Goal: Task Accomplishment & Management: Manage account settings

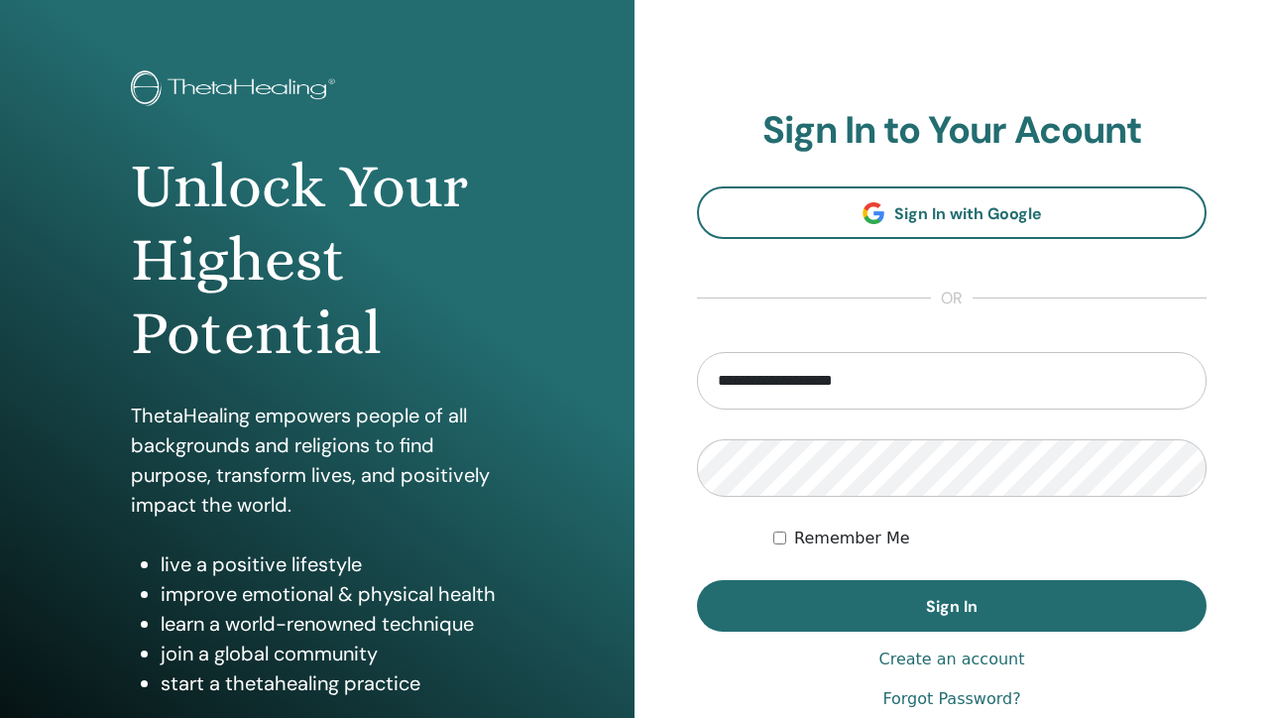
scroll to position [64, 0]
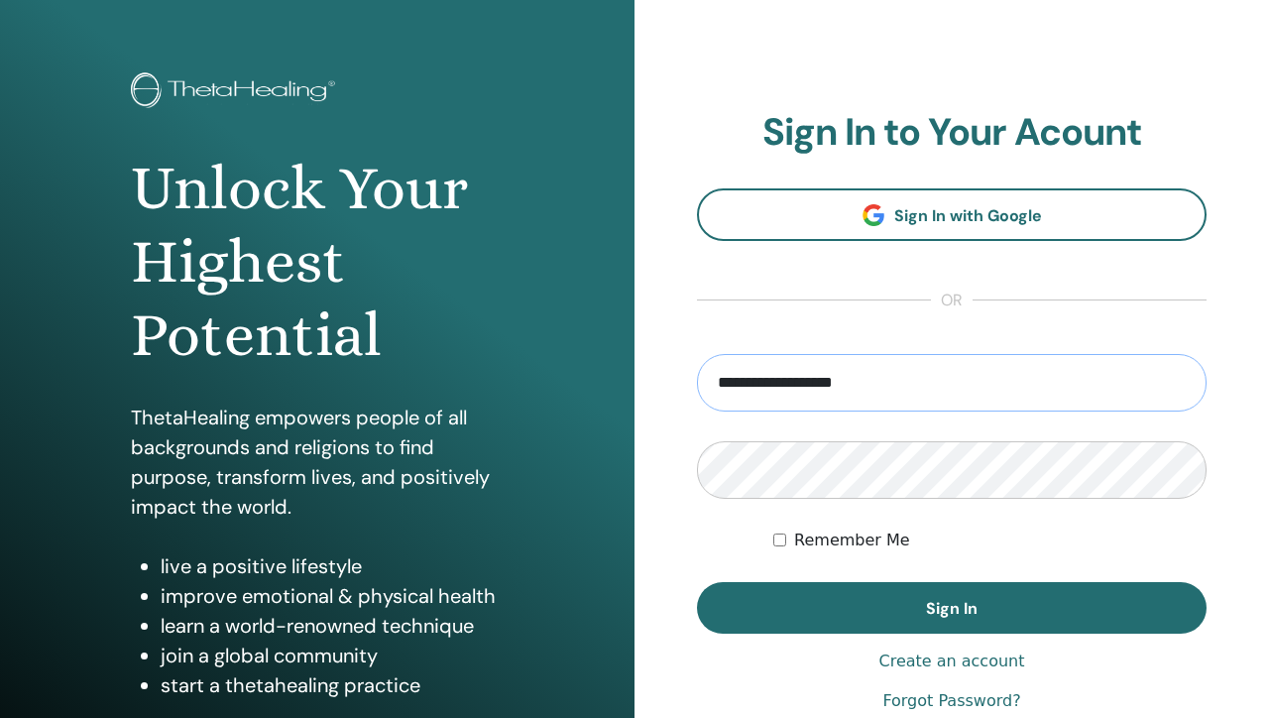
click at [923, 384] on input "**********" at bounding box center [951, 382] width 509 height 57
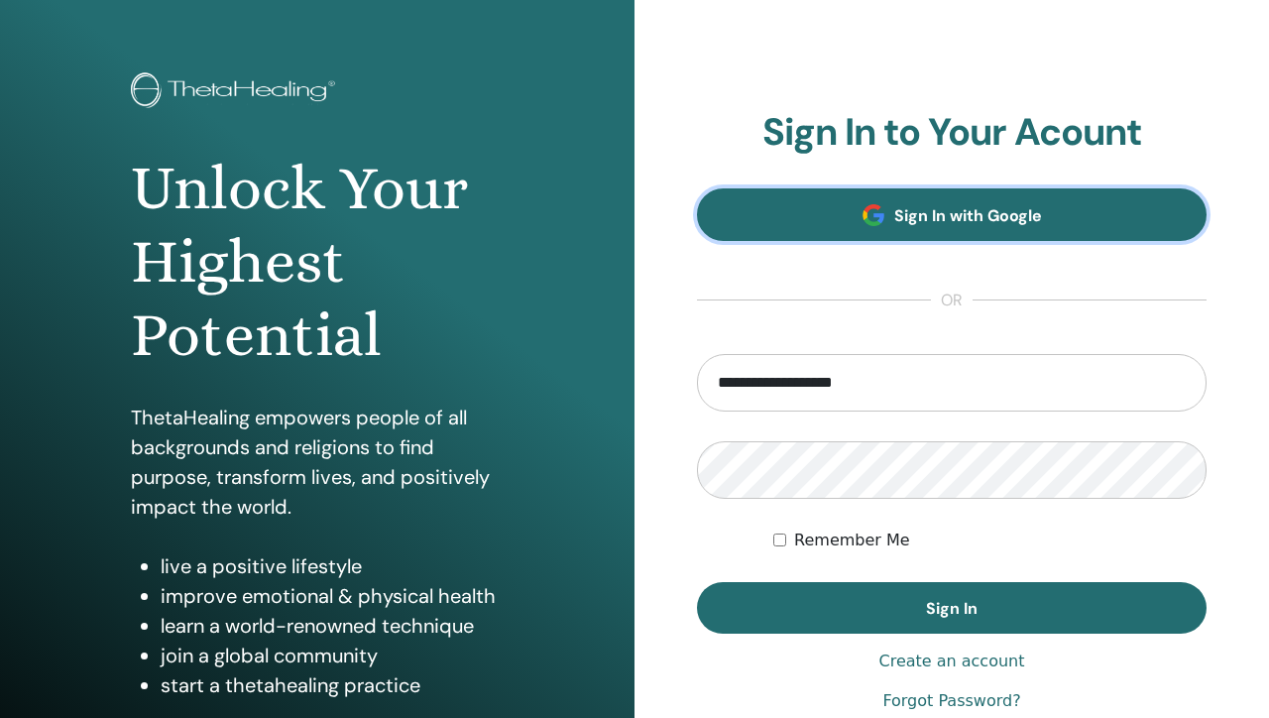
click at [887, 206] on link "Sign In with Google" at bounding box center [951, 214] width 509 height 53
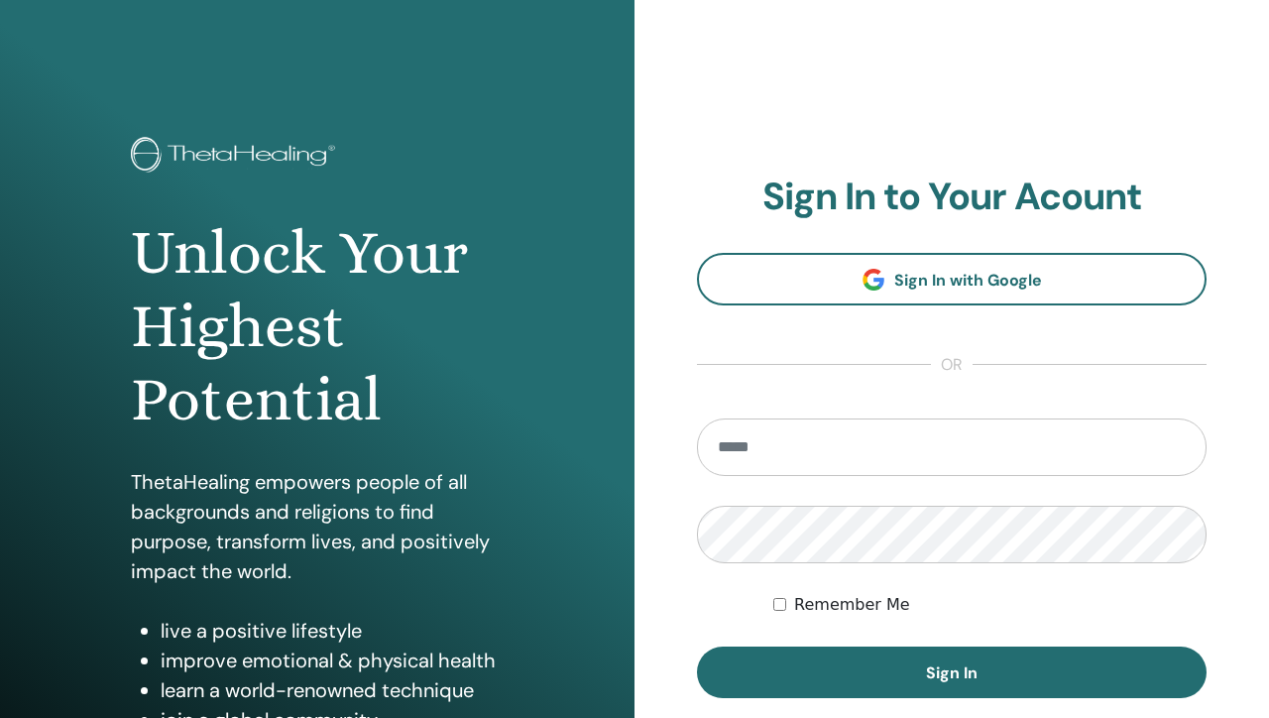
click at [827, 438] on input "email" at bounding box center [951, 446] width 509 height 57
click at [760, 467] on input "email" at bounding box center [951, 446] width 509 height 57
type input "**********"
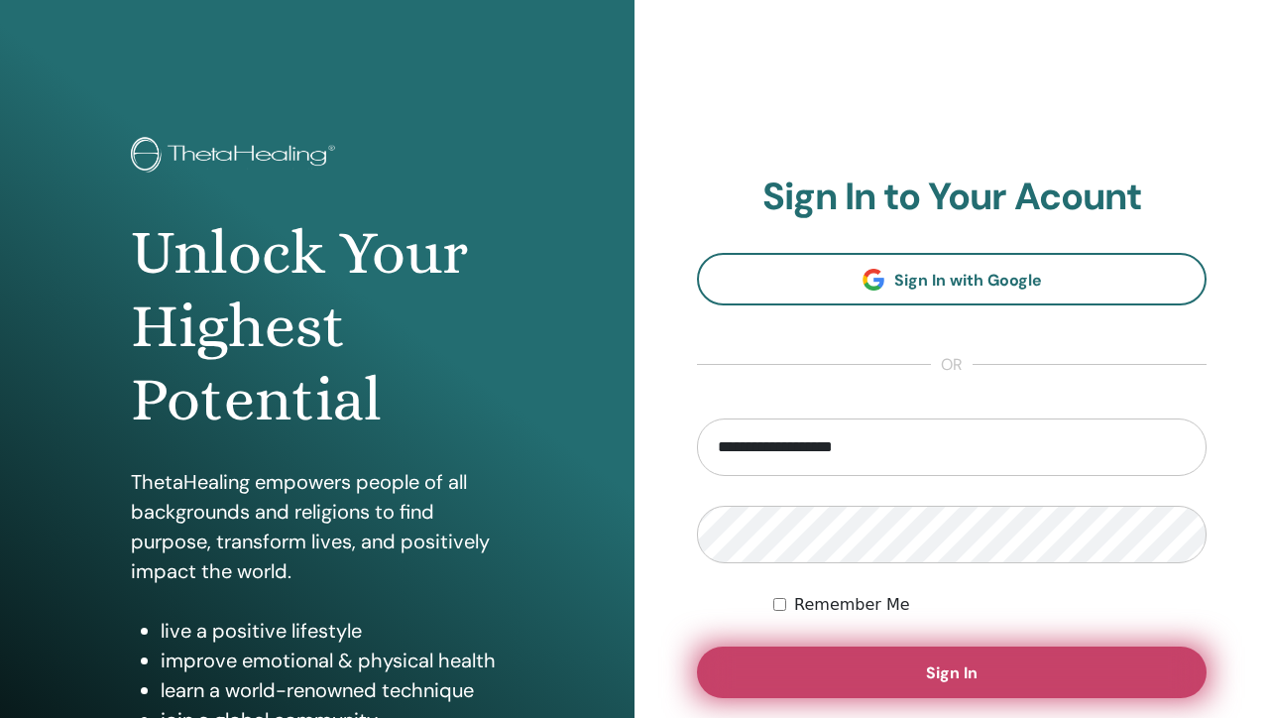
click at [809, 670] on button "Sign In" at bounding box center [951, 672] width 509 height 52
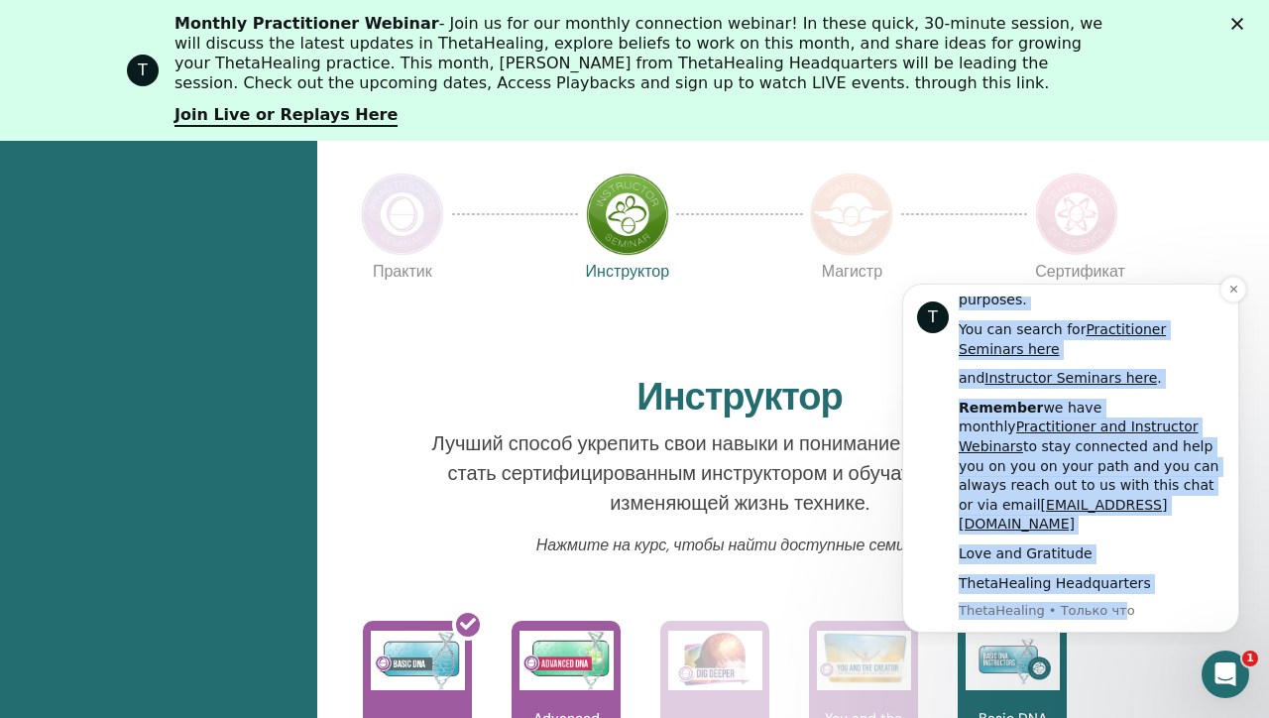
scroll to position [951, 0]
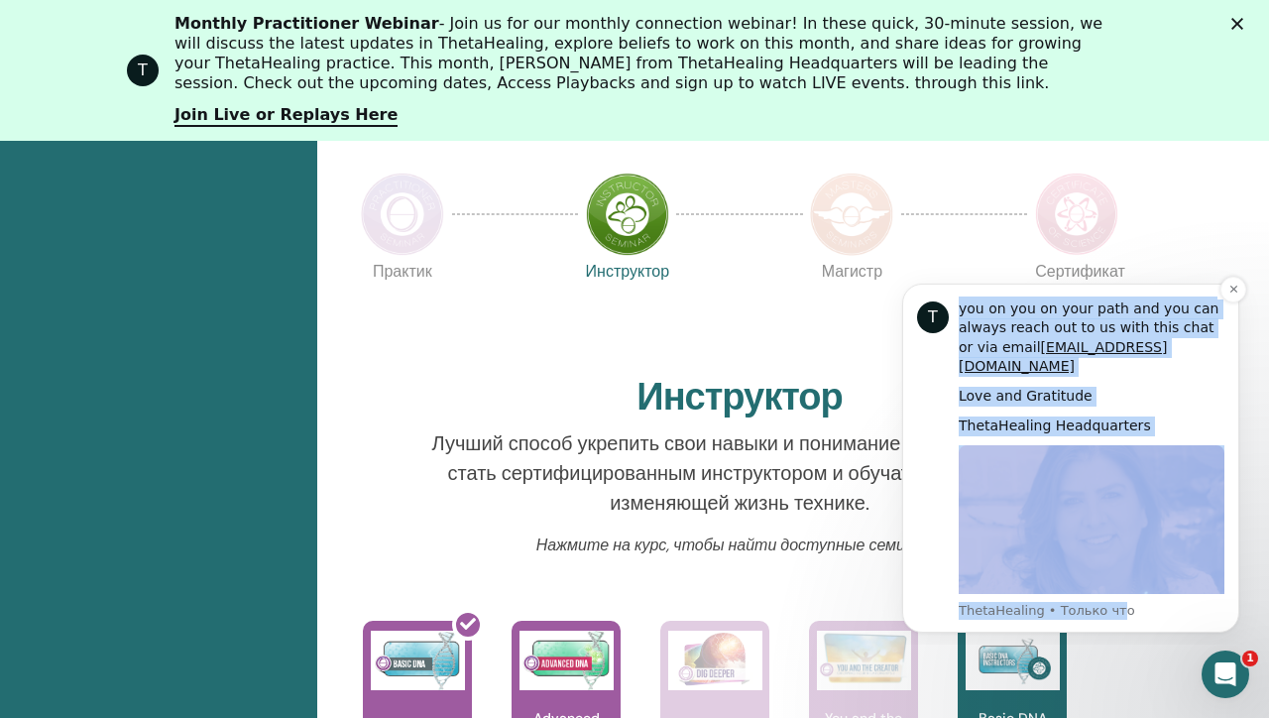
drag, startPoint x: 957, startPoint y: 339, endPoint x: 1111, endPoint y: 614, distance: 314.6
click at [1111, 614] on div "Hi [PERSON_NAME], As a ThetaHealing Practitioner and Instructor, continuous gro…" at bounding box center [1091, 457] width 266 height 323
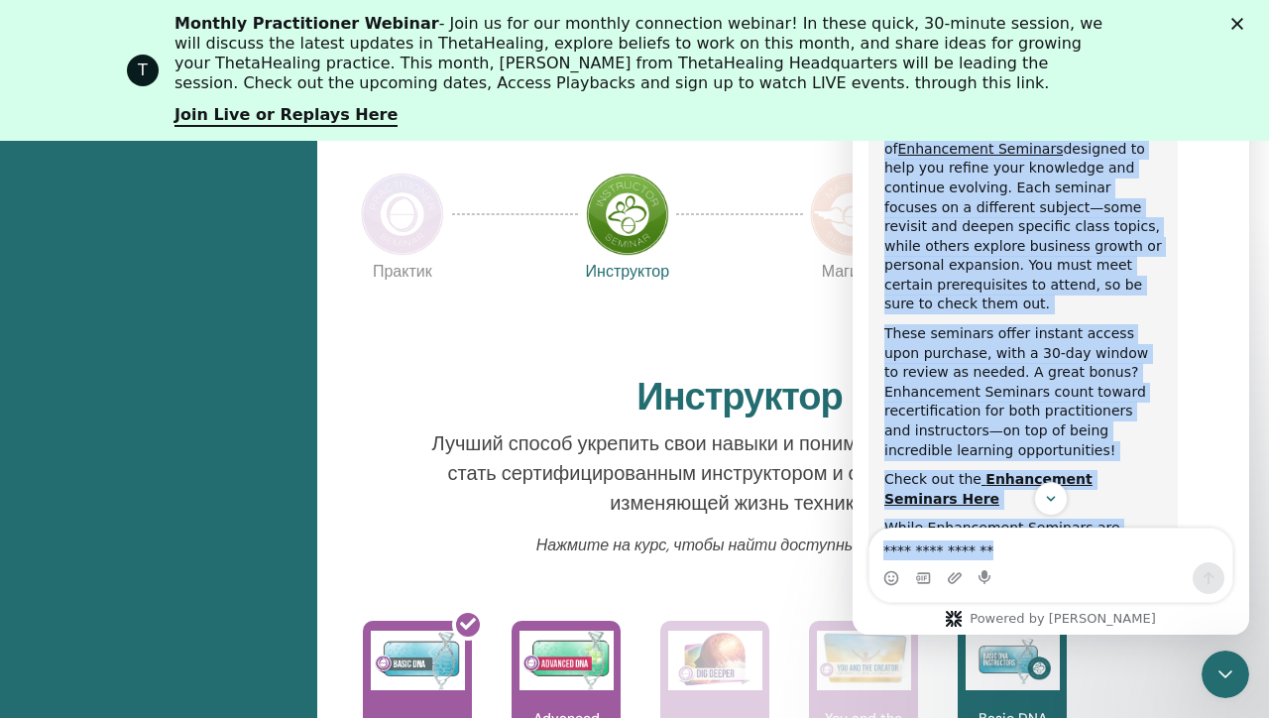
scroll to position [904, 0]
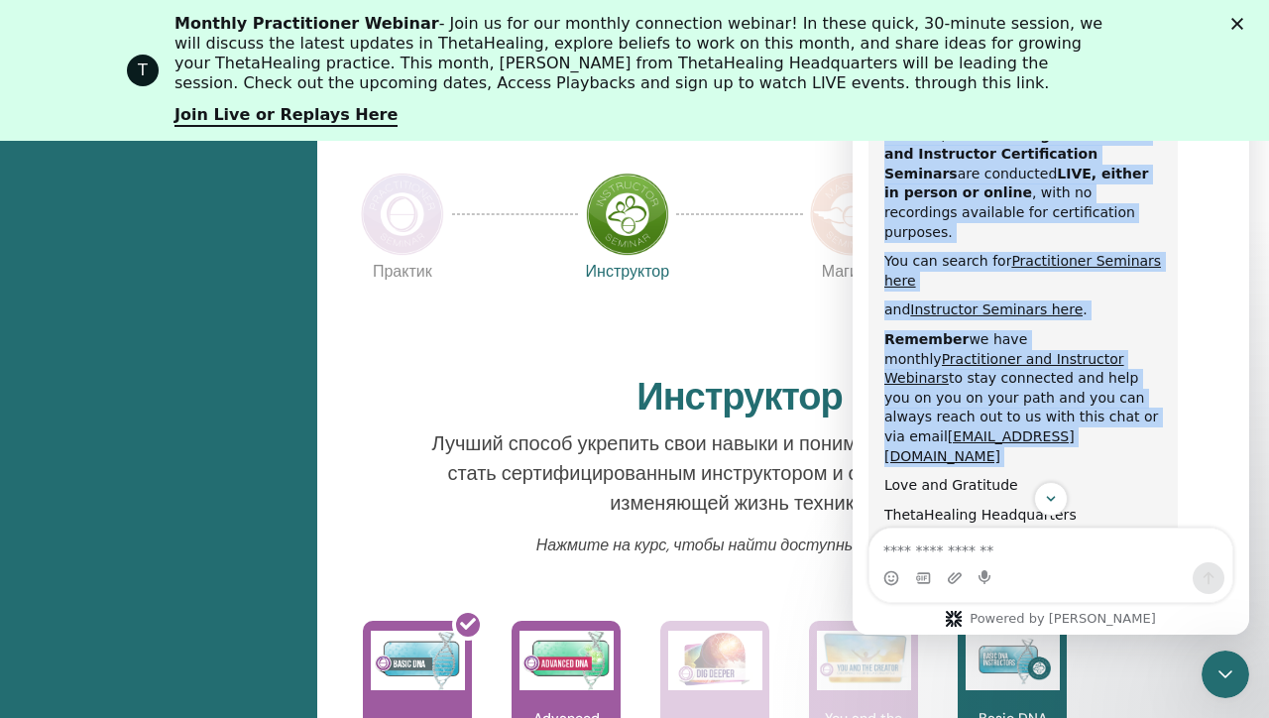
drag, startPoint x: 887, startPoint y: 381, endPoint x: 1081, endPoint y: 305, distance: 208.4
click at [1082, 307] on div "Hi Svetlana, As a ThetaHealing Practitioner and Instructor, continuous growth c…" at bounding box center [1023, 117] width 278 height 1365
copy div "As a ThetaHealing Practitioner and Instructor, continuous growth comes through …"
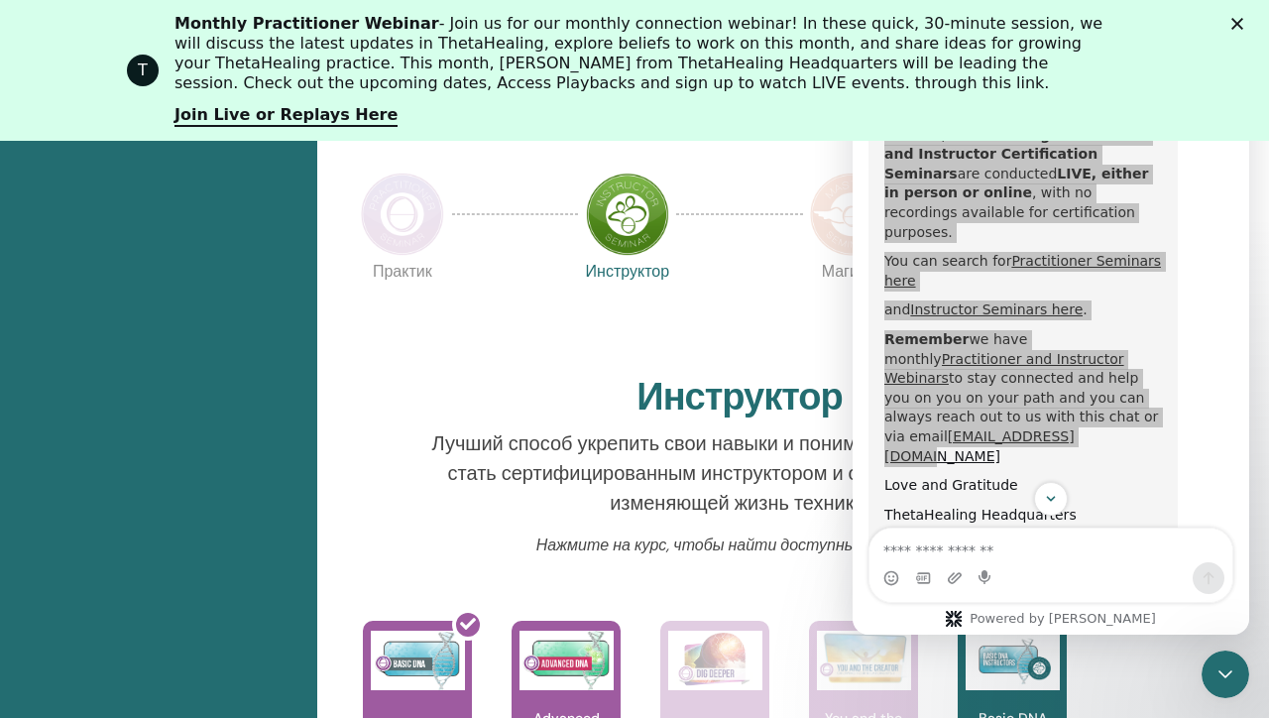
click at [507, 557] on div "Нажмите на курс, чтобы найти доступные семинары" at bounding box center [739, 553] width 669 height 40
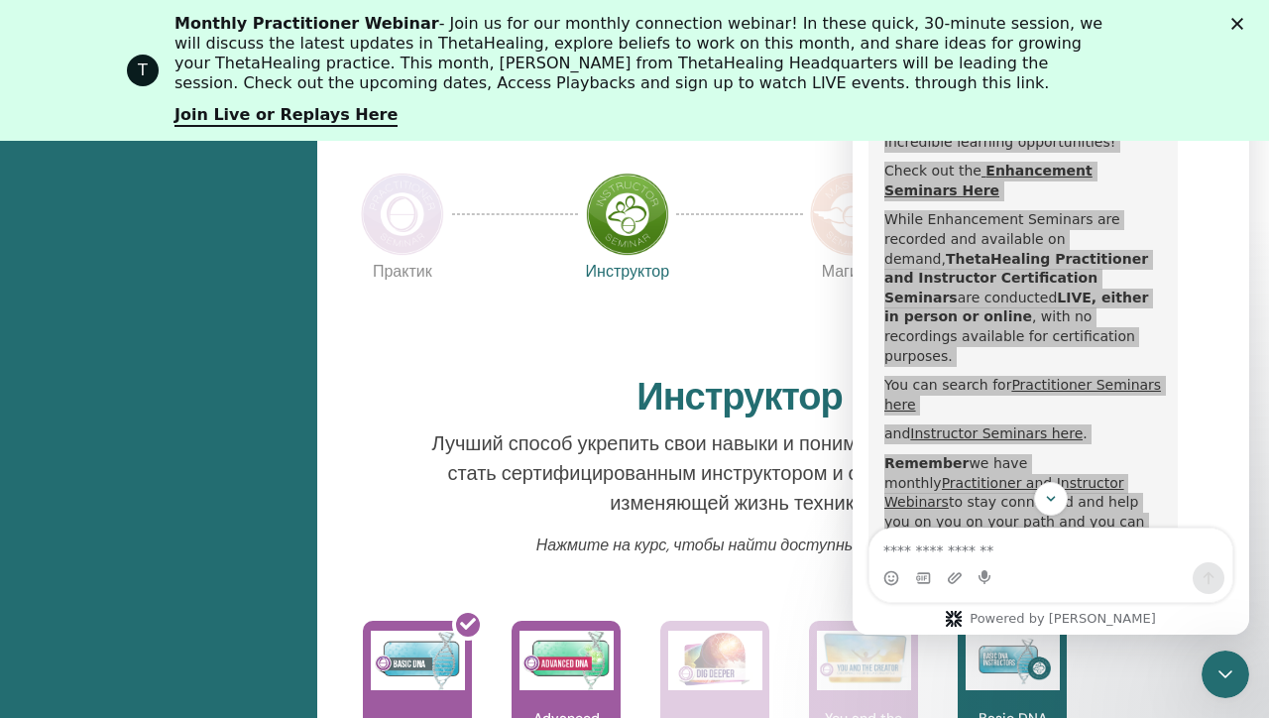
scroll to position [786, 0]
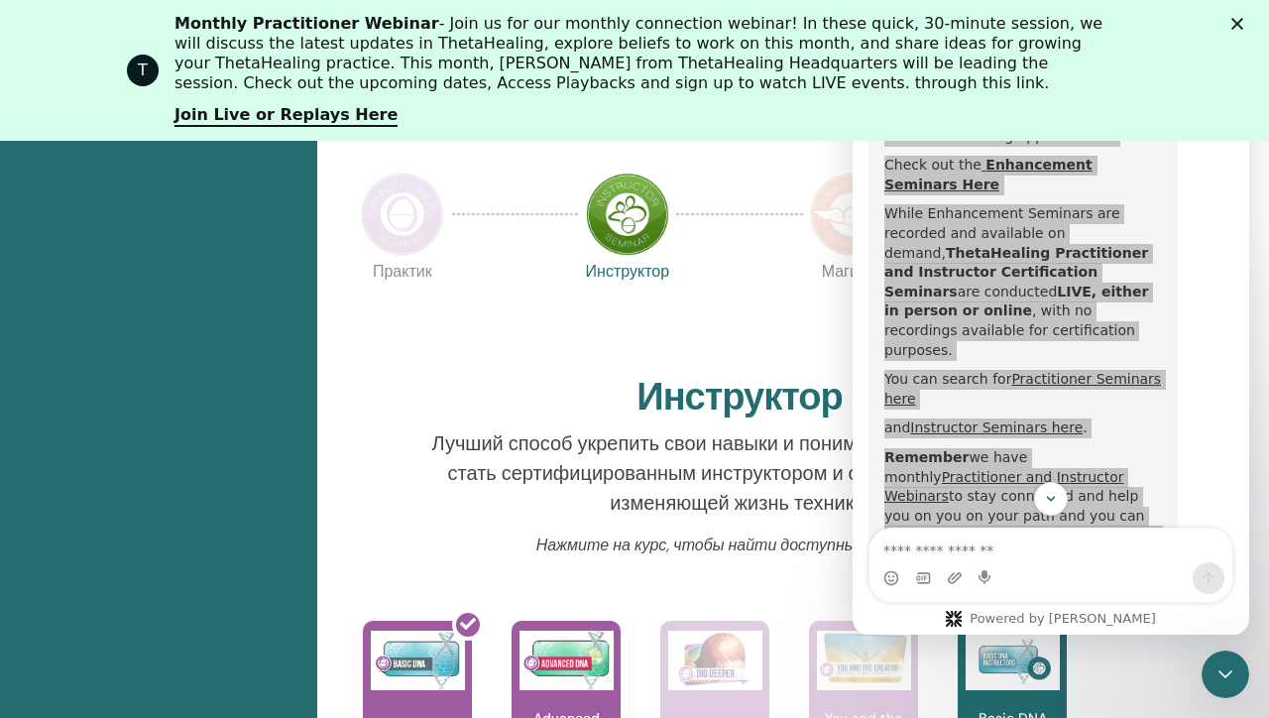
click at [1235, 28] on icon "Закрыть" at bounding box center [1237, 24] width 12 height 12
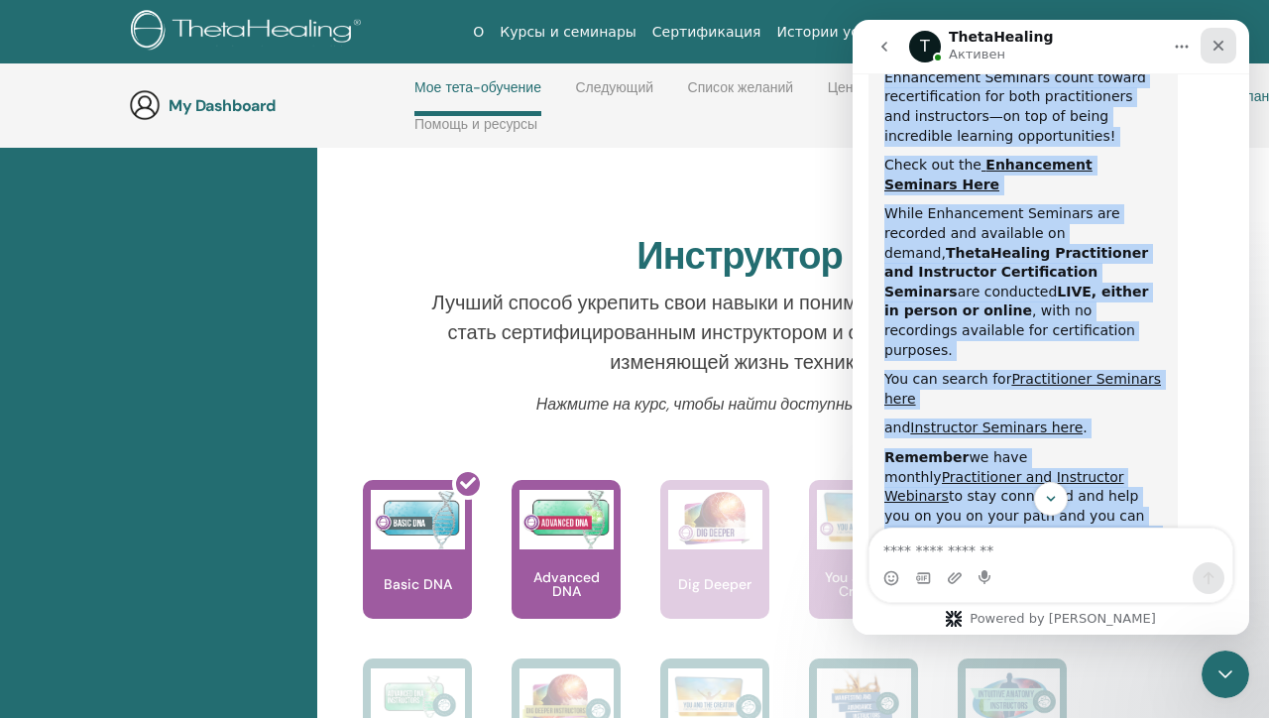
click at [1217, 43] on icon "Закрыть" at bounding box center [1218, 46] width 16 height 16
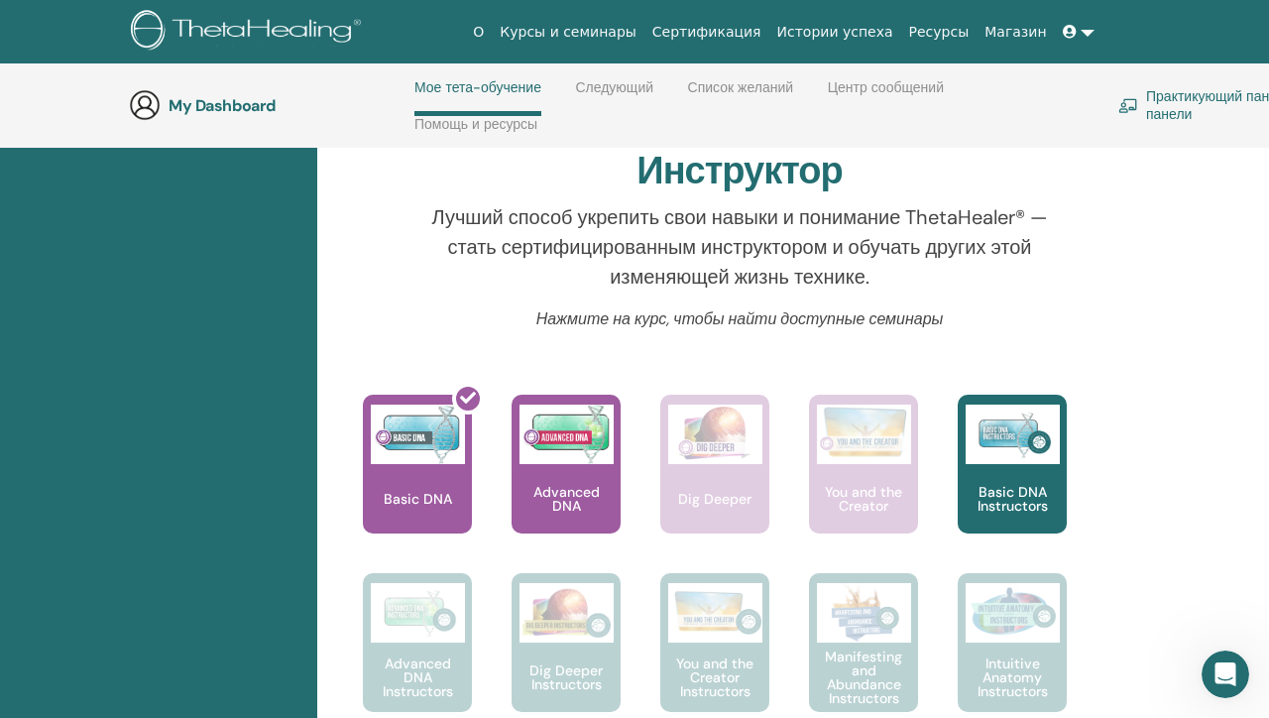
scroll to position [685, 0]
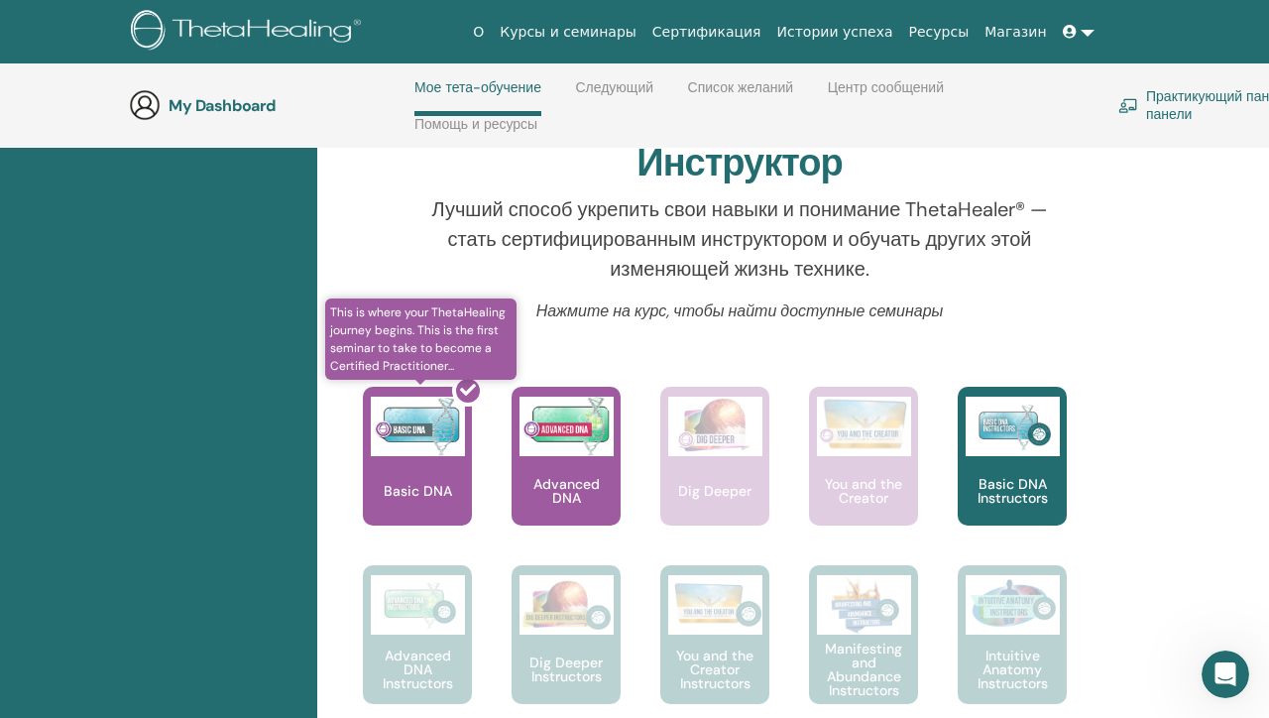
click at [417, 465] on div at bounding box center [429, 464] width 109 height 178
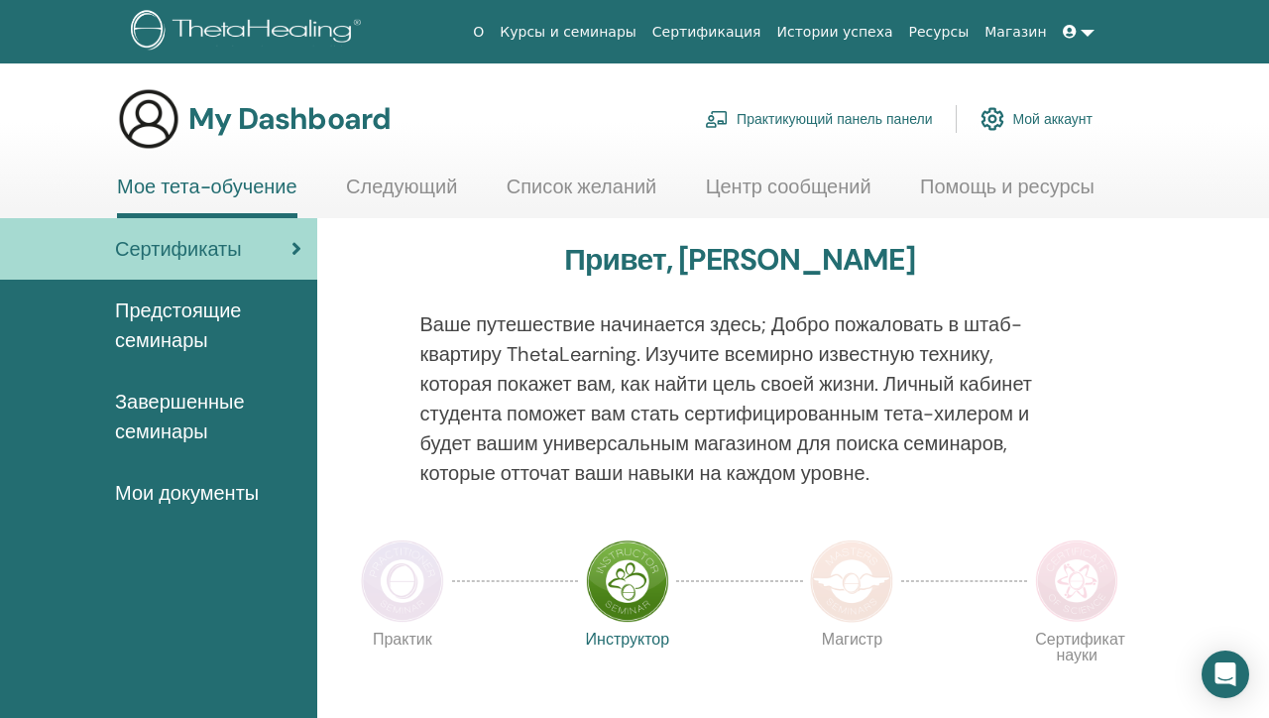
click at [164, 494] on span "Мои документы" at bounding box center [187, 493] width 144 height 30
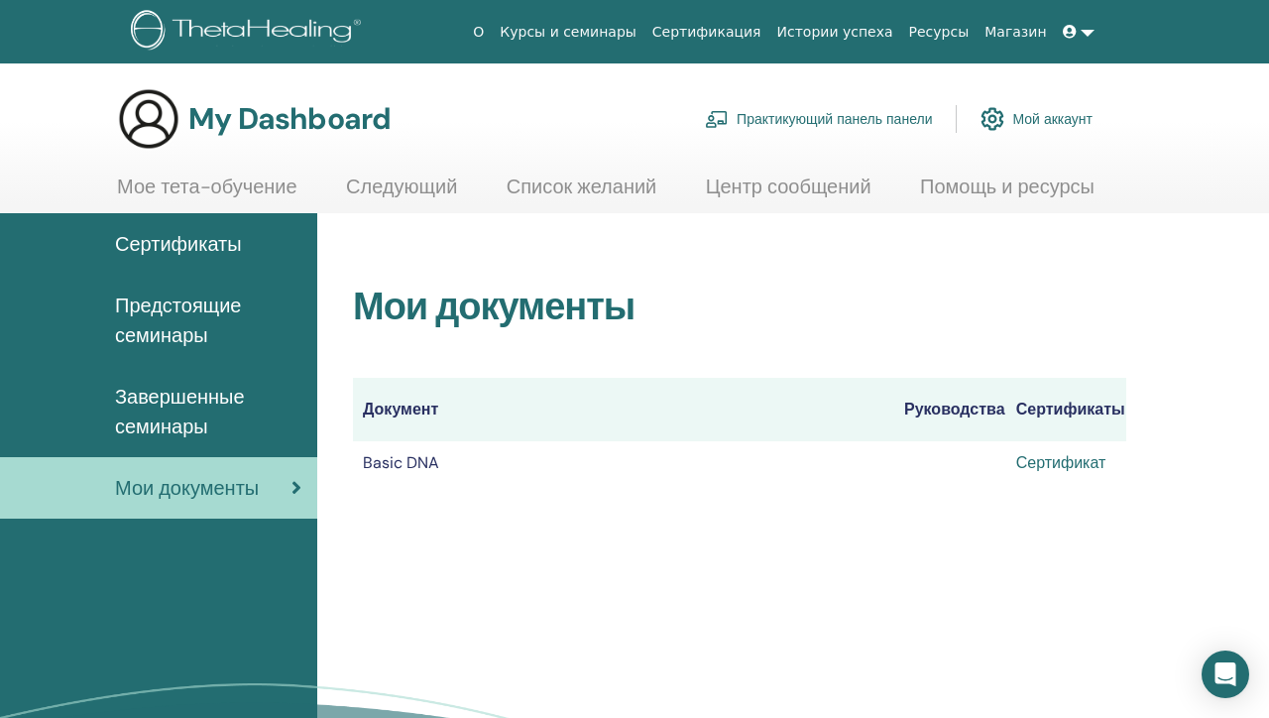
click at [1076, 472] on link "Сертификат" at bounding box center [1061, 462] width 90 height 21
